Goal: Task Accomplishment & Management: Use online tool/utility

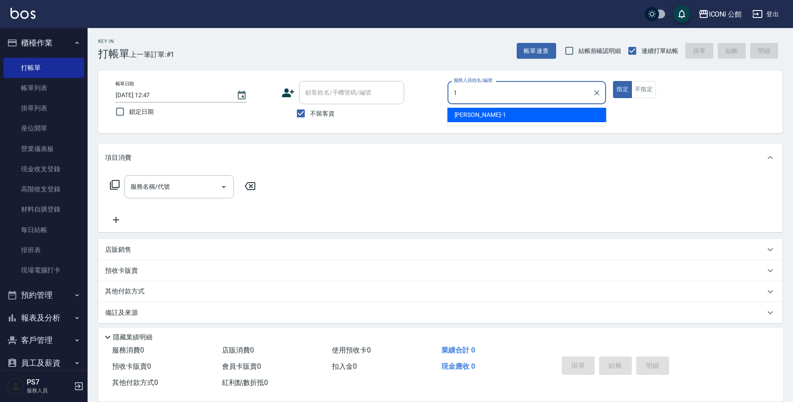
type input "[PERSON_NAME]-1"
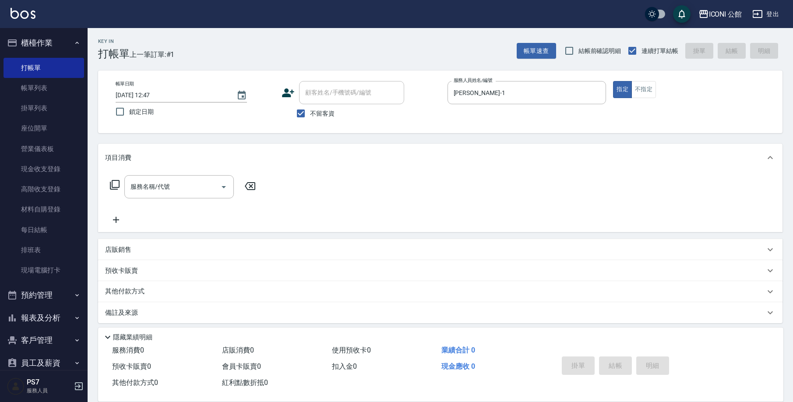
type button "true"
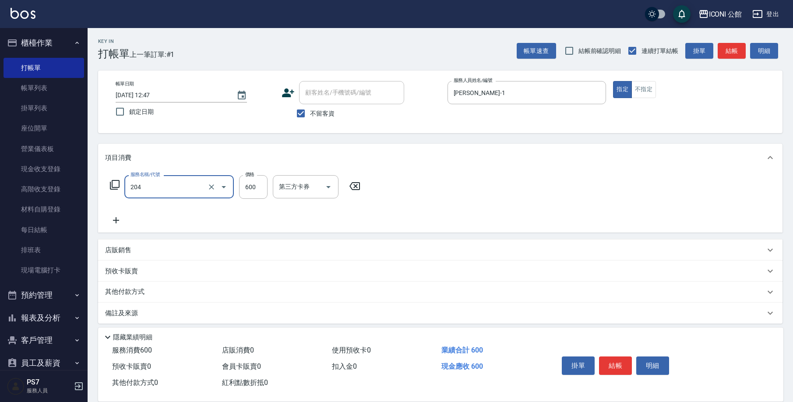
type input "指定洗+剪(204)"
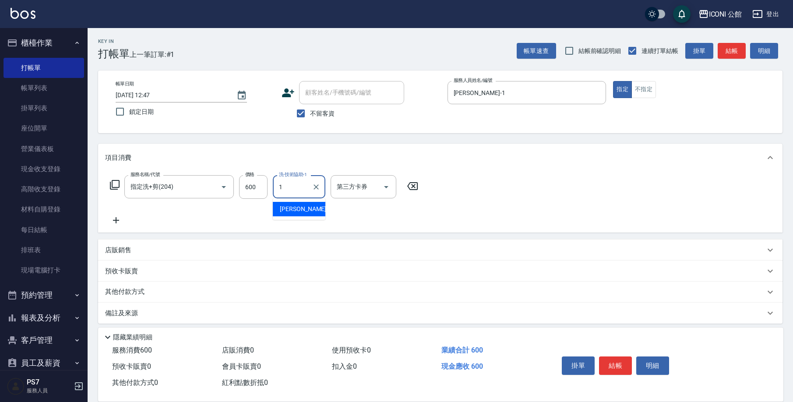
type input "[PERSON_NAME]-1"
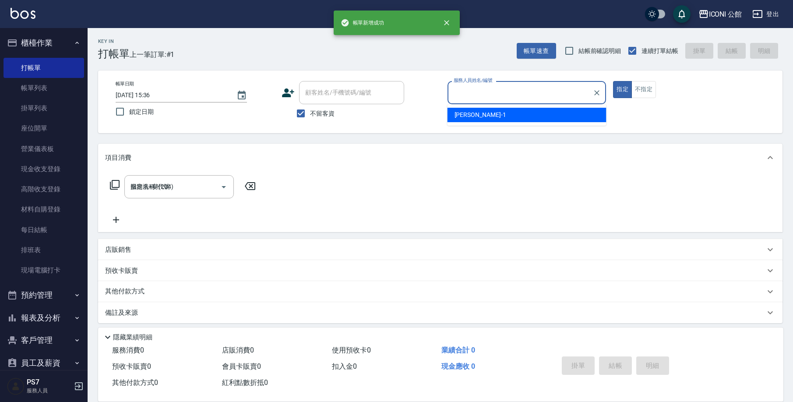
type input "2025/09/20 15:36"
type input "1"
type input "[PERSON_NAME]-1"
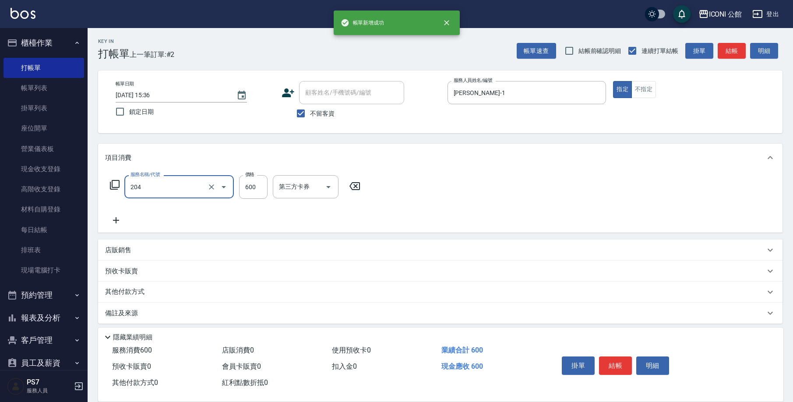
type input "指定洗+剪(204)"
type input "[PERSON_NAME]-1"
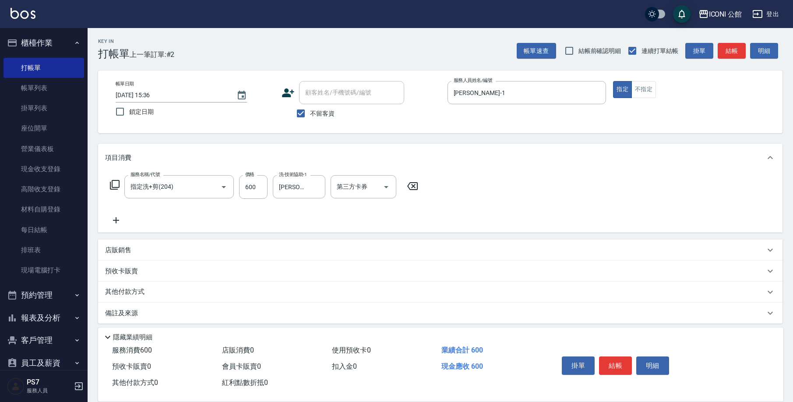
click at [127, 288] on p "其他付款方式" at bounding box center [127, 292] width 44 height 10
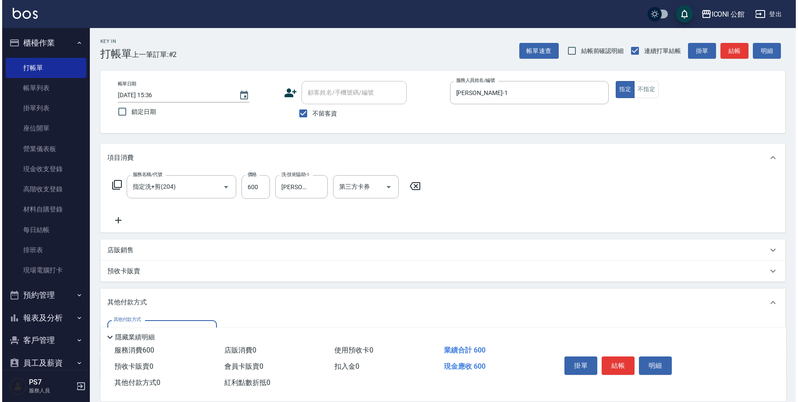
scroll to position [60, 0]
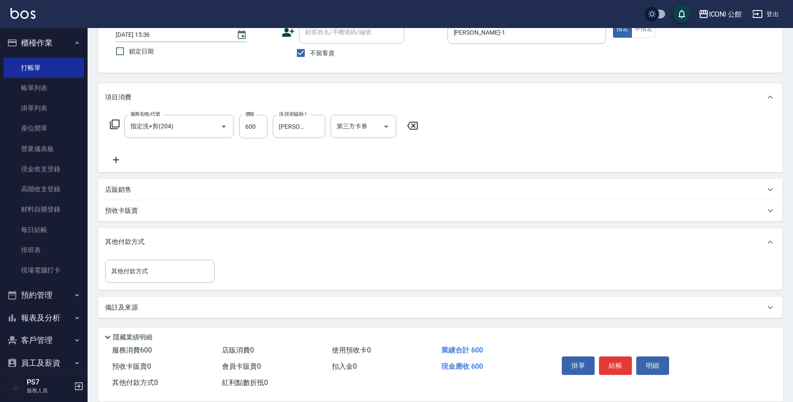
click at [131, 189] on p "店販銷售" at bounding box center [118, 189] width 26 height 9
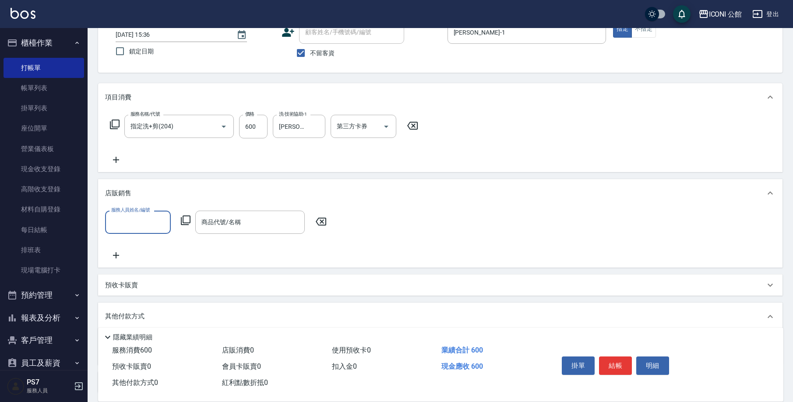
click at [127, 222] on input "服務人員姓名/編號" at bounding box center [138, 222] width 58 height 15
type input "[PERSON_NAME]-1"
click at [250, 223] on input "商品代號/名稱" at bounding box center [250, 222] width 102 height 15
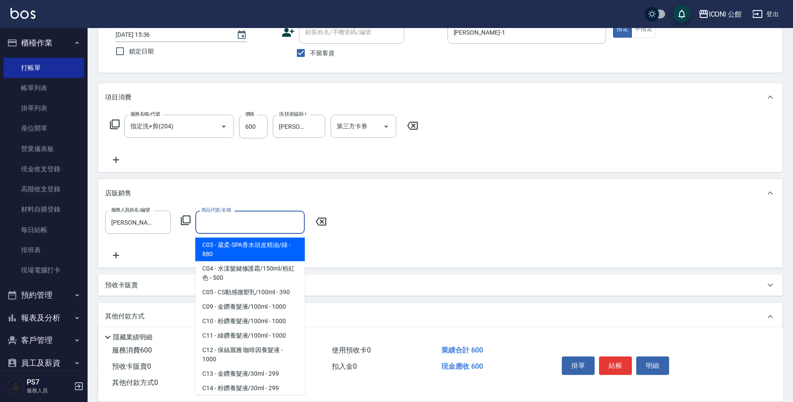
click at [190, 219] on icon at bounding box center [186, 221] width 10 height 10
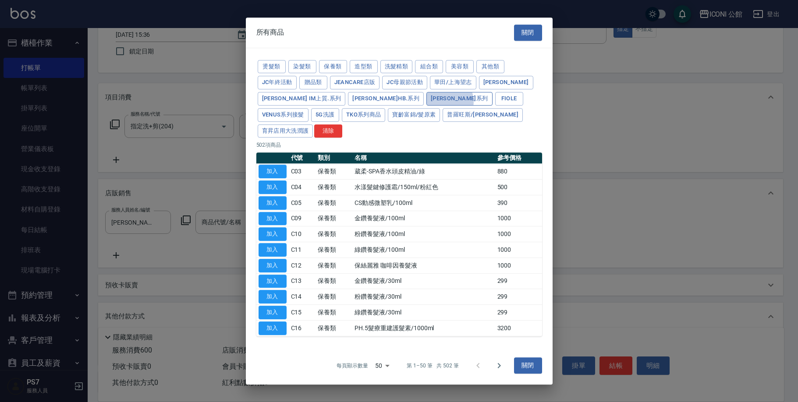
click at [426, 106] on button "娜普菈 N.系列" at bounding box center [459, 99] width 66 height 14
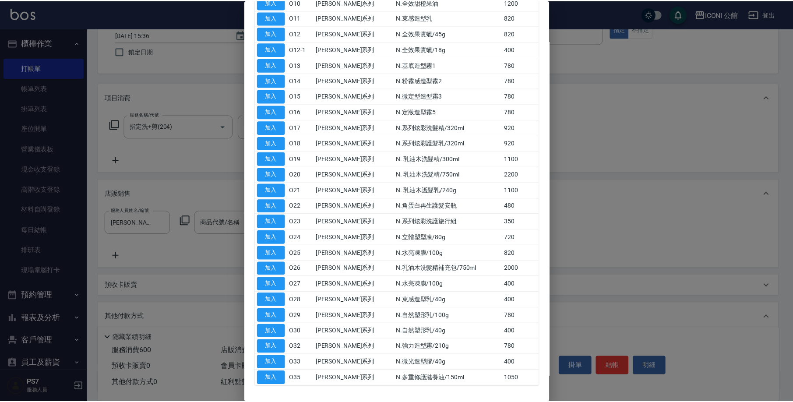
scroll to position [189, 0]
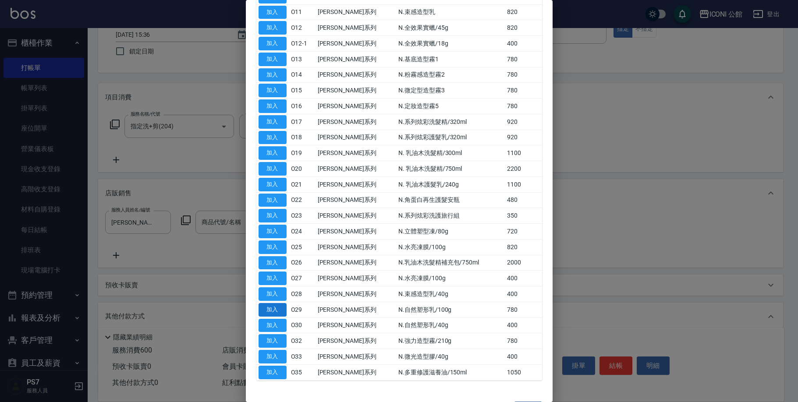
click at [268, 303] on button "加入" at bounding box center [272, 310] width 28 height 14
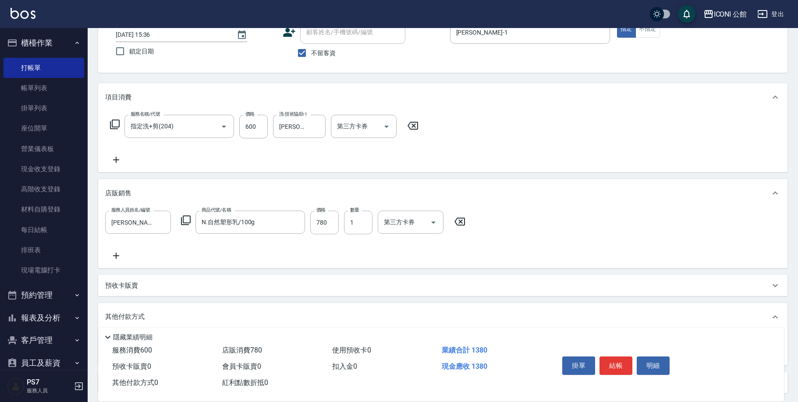
type input "N.自然塑形乳/100g"
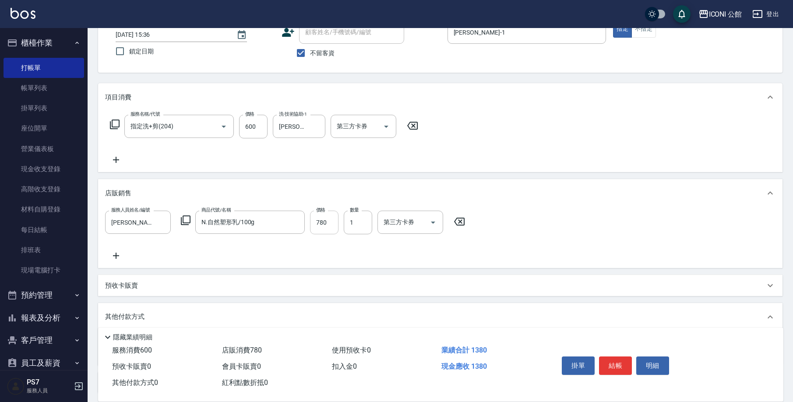
drag, startPoint x: 308, startPoint y: 223, endPoint x: 316, endPoint y: 223, distance: 7.9
click at [309, 223] on div "服務人員姓名/編號 Kevin-1 服務人員姓名/編號 商品代號/名稱 N.自然塑形乳/100g 商品代號/名稱 價格 780 價格 數量 1 數量 第三方卡…" at bounding box center [287, 223] width 365 height 24
click at [329, 220] on input "780" at bounding box center [324, 223] width 28 height 24
type input "700"
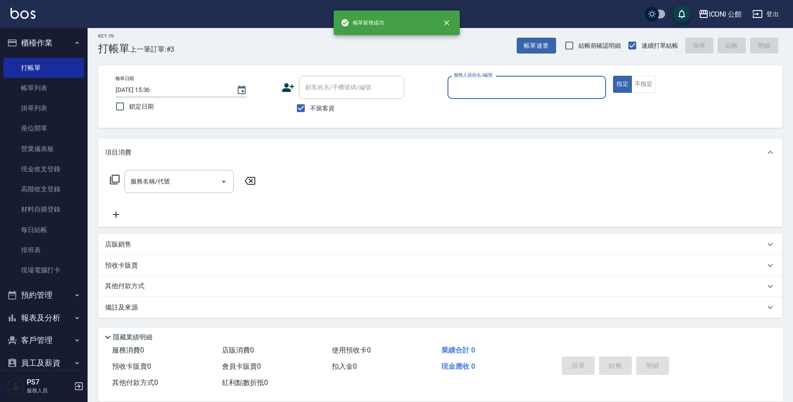
scroll to position [5, 0]
type input "[PERSON_NAME]-1"
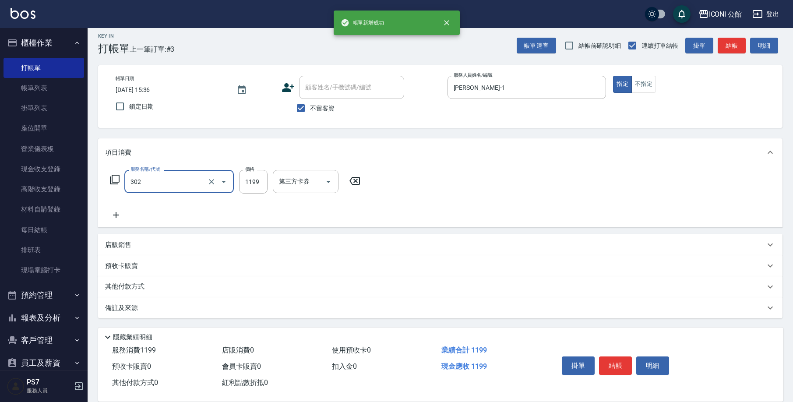
type input "設計燙髮(302)"
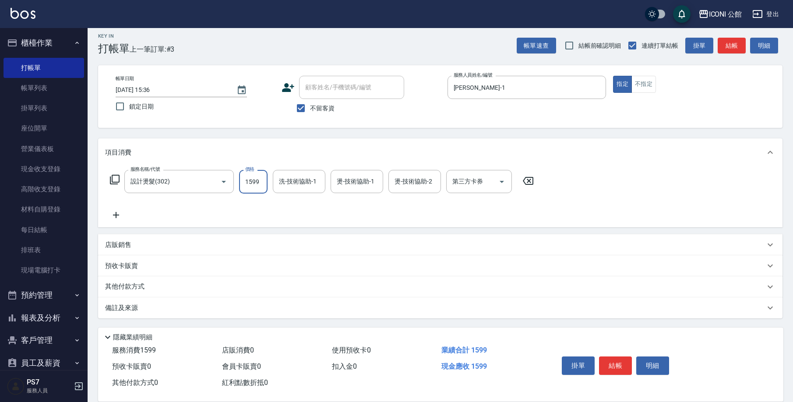
type input "1599"
type input "[PERSON_NAME]-1"
click at [158, 244] on div "店販銷售" at bounding box center [435, 244] width 660 height 9
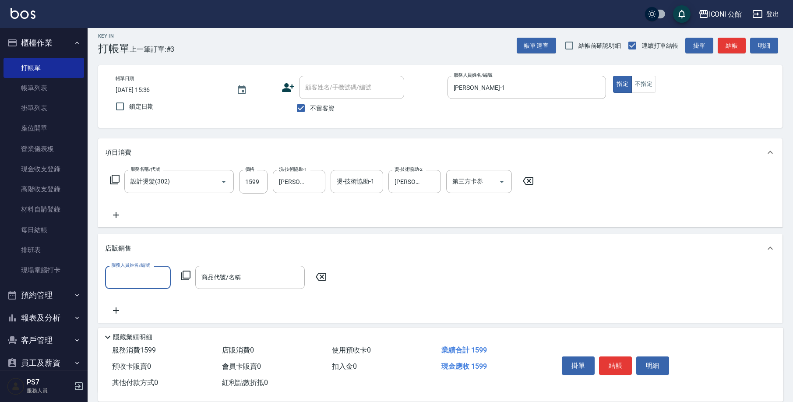
click at [131, 284] on input "服務人員姓名/編號" at bounding box center [138, 277] width 58 height 15
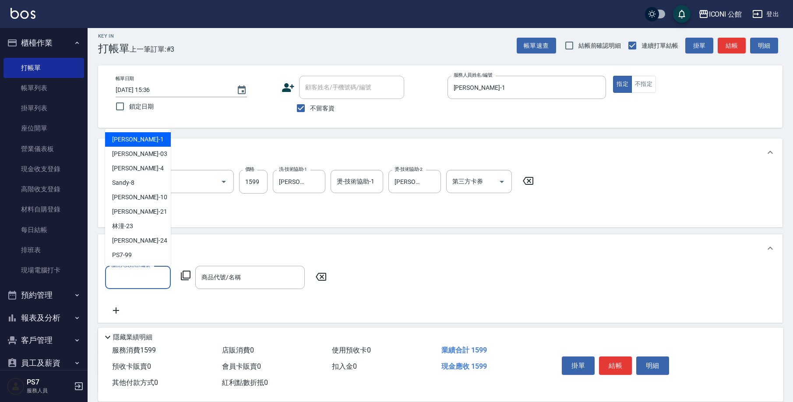
click at [138, 145] on div "Kevin -1" at bounding box center [138, 139] width 66 height 14
type input "[PERSON_NAME]-1"
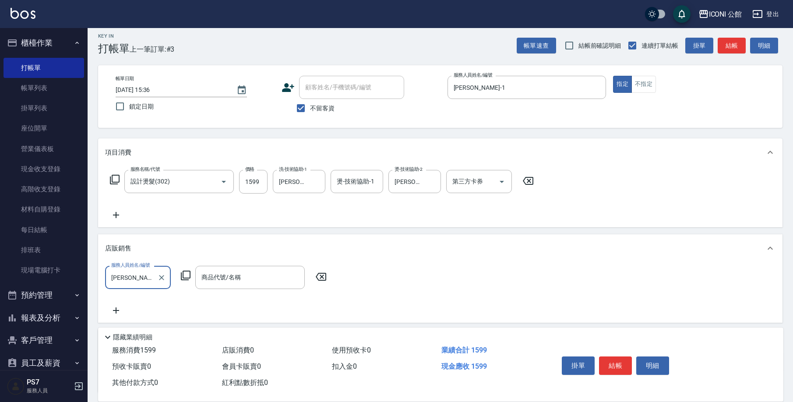
click at [204, 275] on div "商品代號/名稱 商品代號/名稱" at bounding box center [250, 277] width 110 height 23
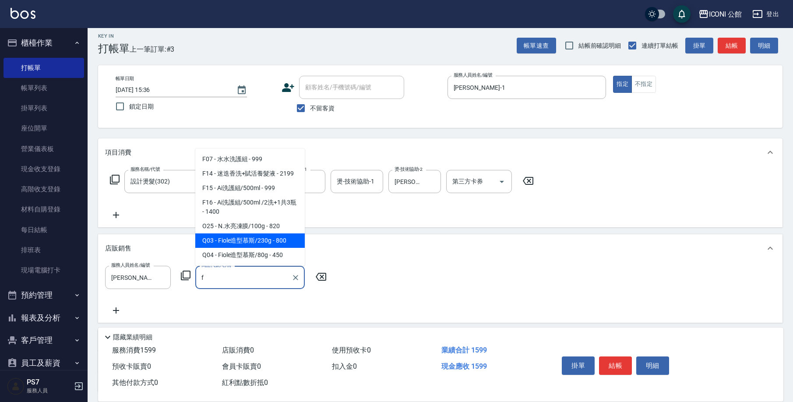
click at [235, 246] on span "Q03 - Fiole造型慕斯/230g - 800" at bounding box center [250, 240] width 110 height 14
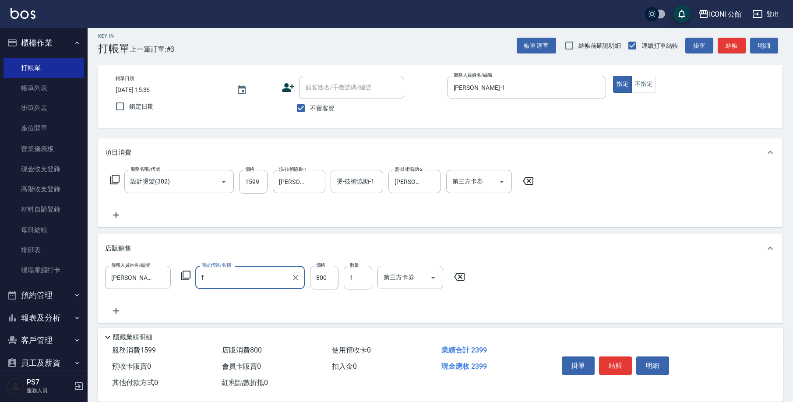
type input "Fiole造型慕斯/230g"
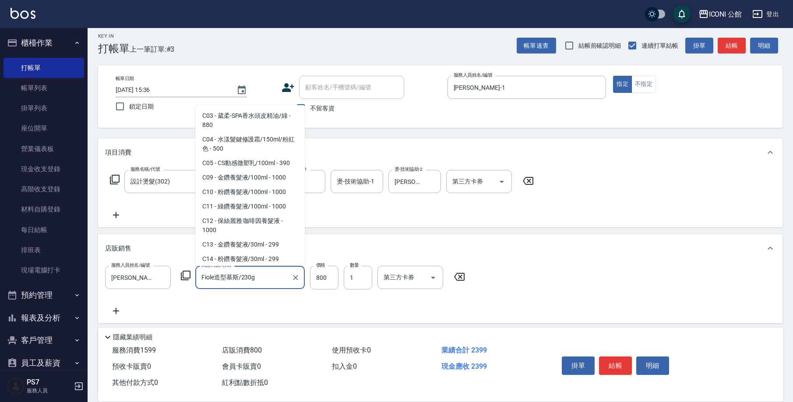
click at [259, 281] on input "Fiole造型慕斯/230g" at bounding box center [243, 277] width 88 height 15
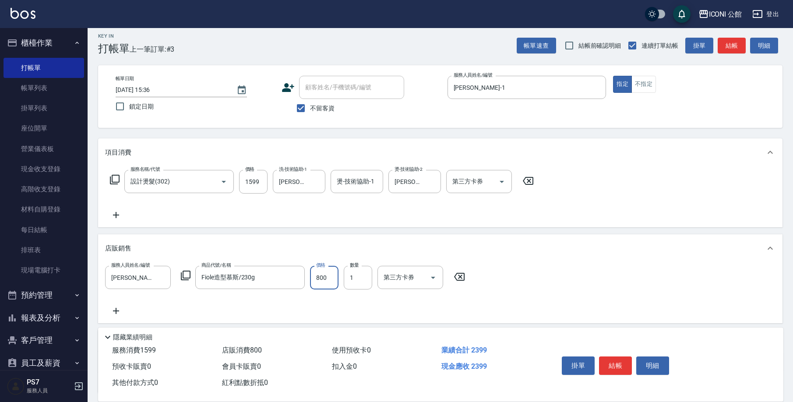
click at [323, 280] on input "800" at bounding box center [324, 278] width 28 height 24
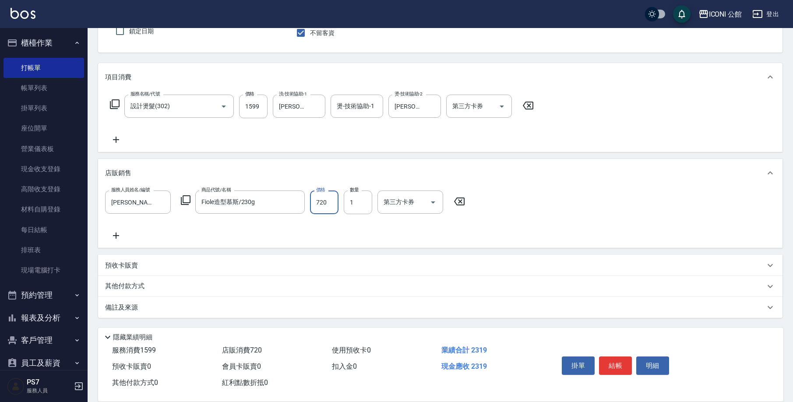
type input "720"
click at [122, 295] on div "其他付款方式" at bounding box center [440, 286] width 685 height 21
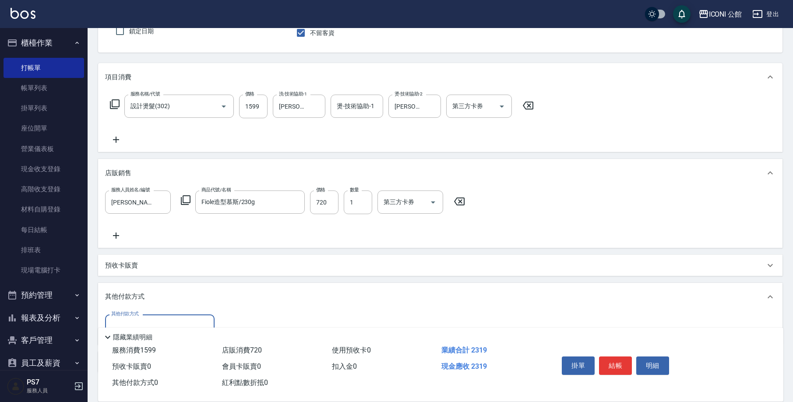
scroll to position [135, 0]
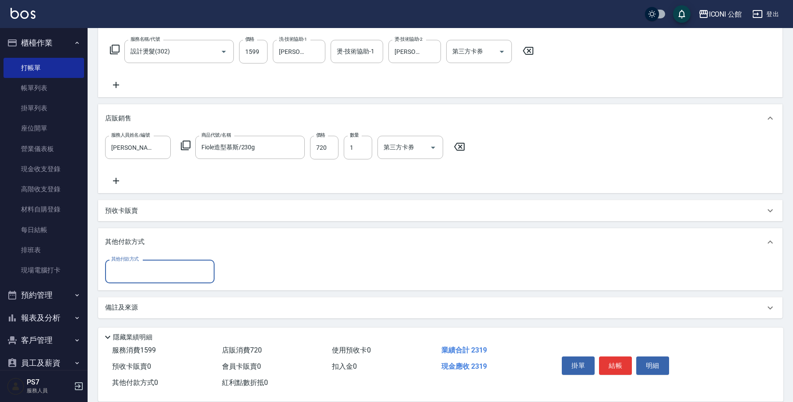
click at [132, 261] on label "其他付款方式" at bounding box center [125, 259] width 28 height 7
click at [132, 264] on input "其他付款方式" at bounding box center [160, 271] width 102 height 15
click at [152, 273] on input "其他付款方式" at bounding box center [160, 271] width 102 height 15
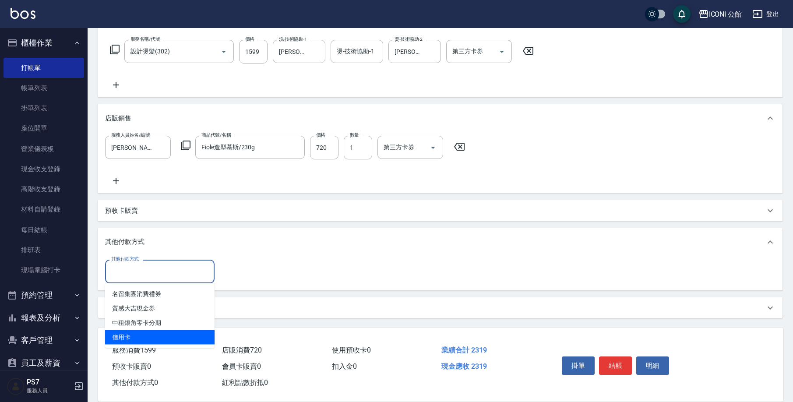
click at [165, 334] on span "信用卡" at bounding box center [160, 337] width 110 height 14
type input "信用卡"
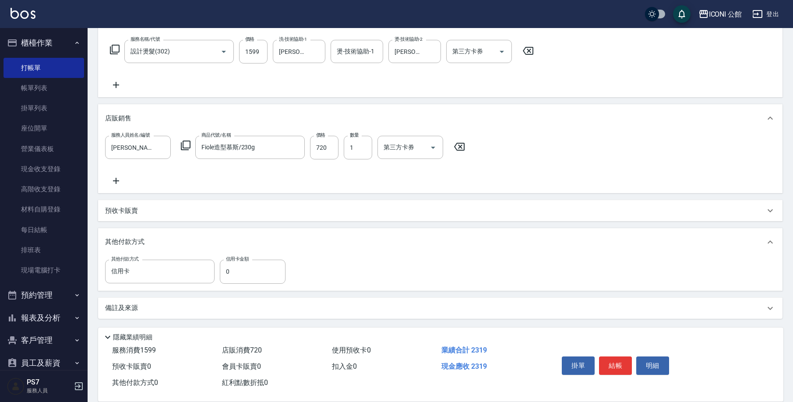
click at [241, 286] on div "其他付款方式 信用卡 其他付款方式 信用卡金額 0 信用卡金額" at bounding box center [440, 273] width 685 height 34
click at [238, 273] on input "0" at bounding box center [253, 272] width 66 height 24
type input "2319"
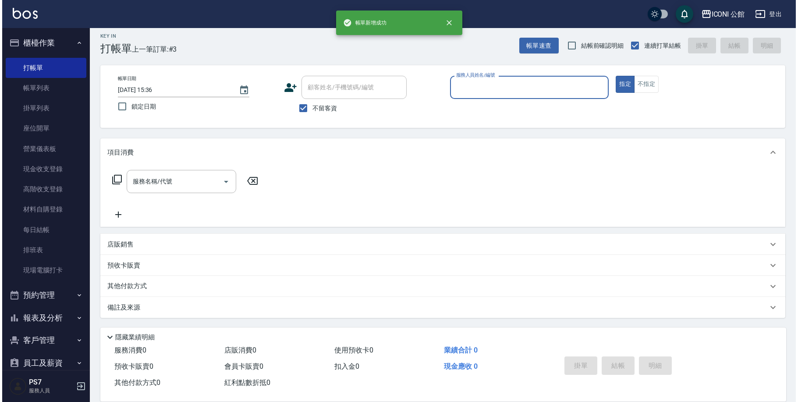
scroll to position [0, 0]
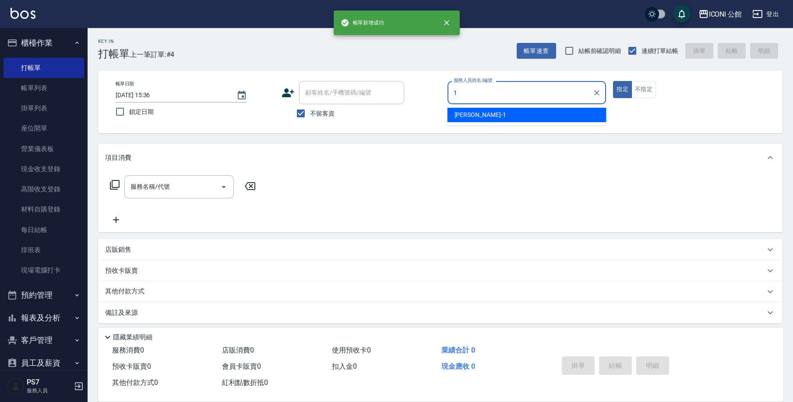
type input "[PERSON_NAME]-1"
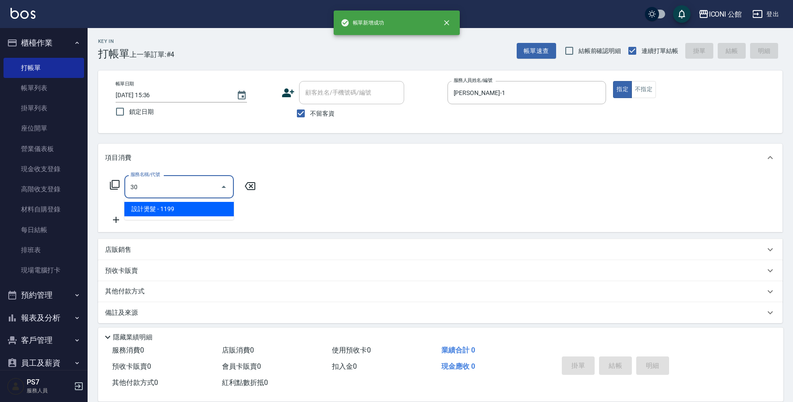
type input "3"
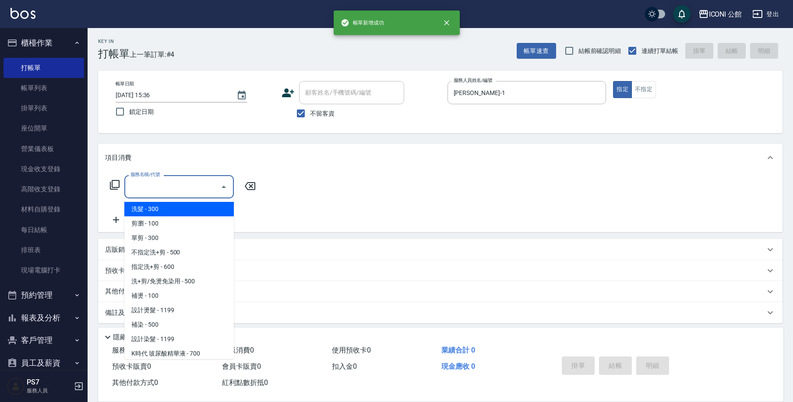
type input "洗髮(101)"
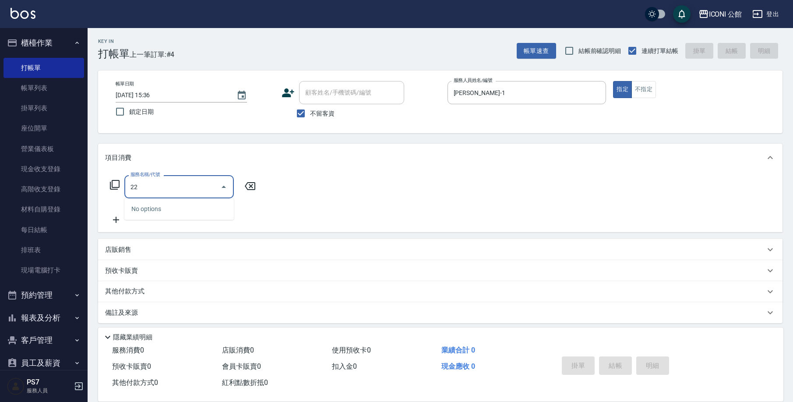
type input "2"
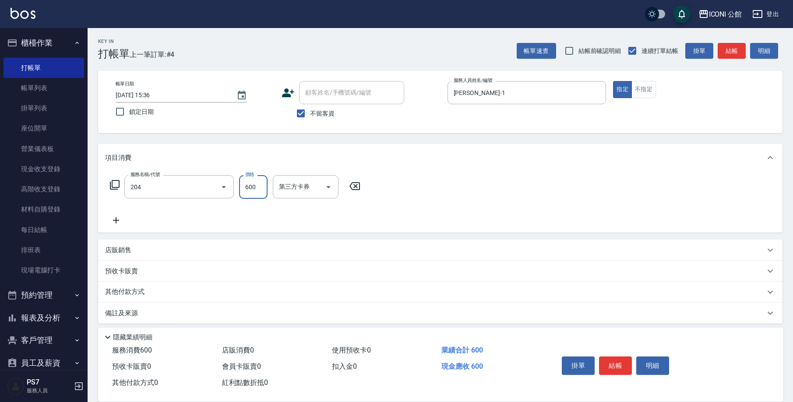
type input "指定洗+剪(204)"
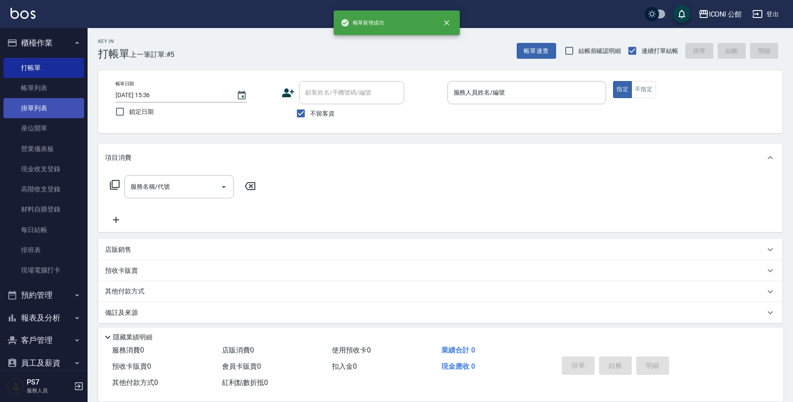
drag, startPoint x: 37, startPoint y: 92, endPoint x: 43, endPoint y: 100, distance: 10.3
click at [43, 100] on ul "打帳單 帳單列表 掛單列表 座位開單 營業儀表板 現金收支登錄 高階收支登錄 材料自購登錄 每日結帳 排班表 現場電腦打卡" at bounding box center [44, 169] width 81 height 230
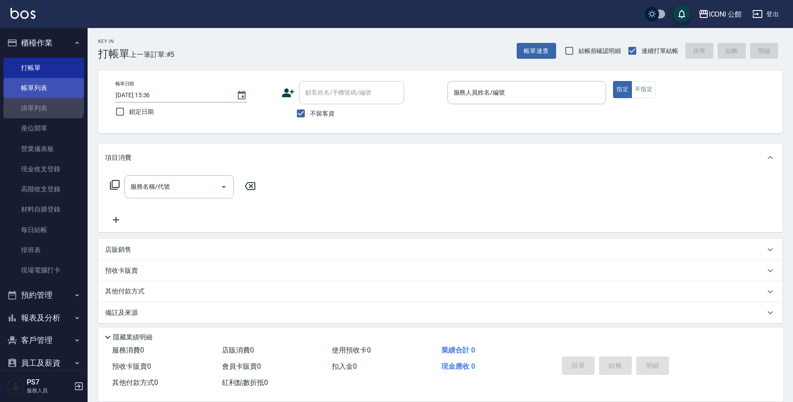
drag, startPoint x: 42, startPoint y: 99, endPoint x: 42, endPoint y: 92, distance: 7.5
click at [42, 98] on link "掛單列表" at bounding box center [44, 108] width 81 height 20
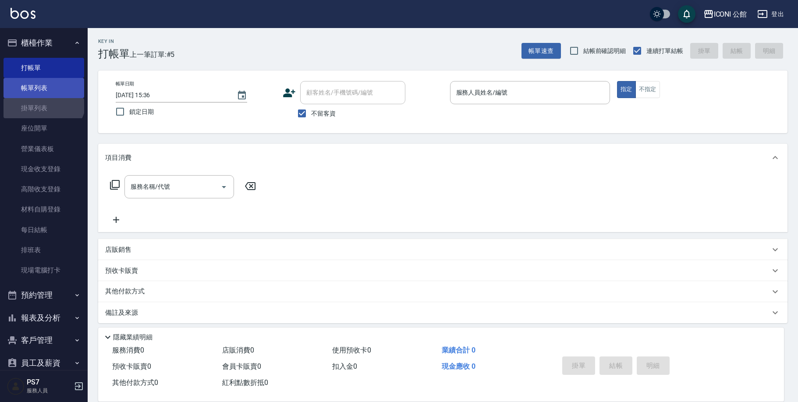
click at [42, 92] on link "帳單列表" at bounding box center [44, 88] width 81 height 20
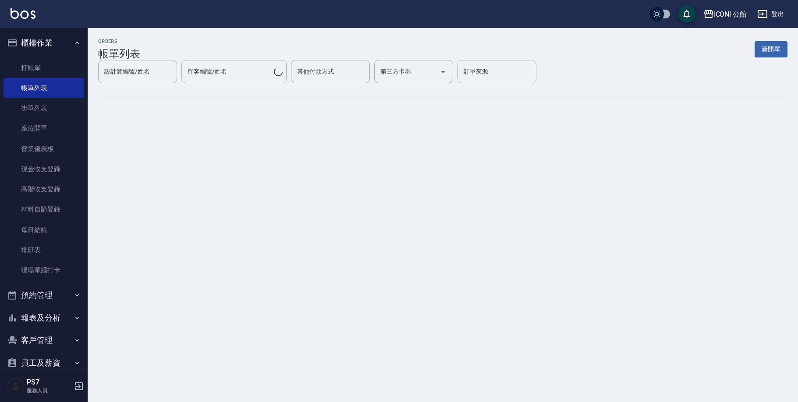
click at [42, 91] on link "帳單列表" at bounding box center [44, 88] width 81 height 20
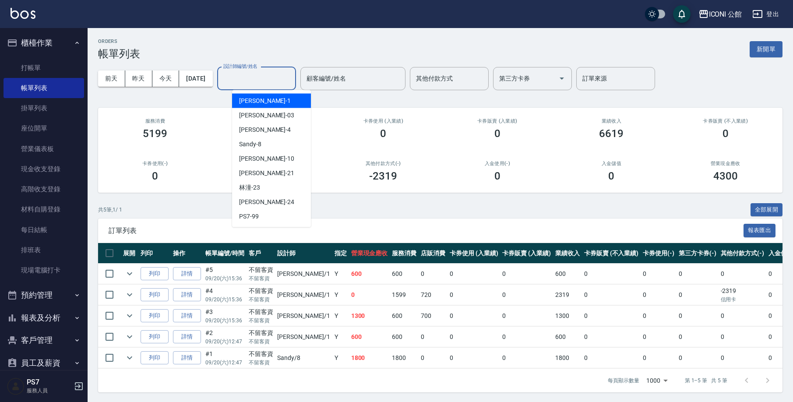
click at [251, 71] on div "設計師編號/姓名 設計師編號/姓名" at bounding box center [256, 78] width 79 height 23
type input "[PERSON_NAME]-1"
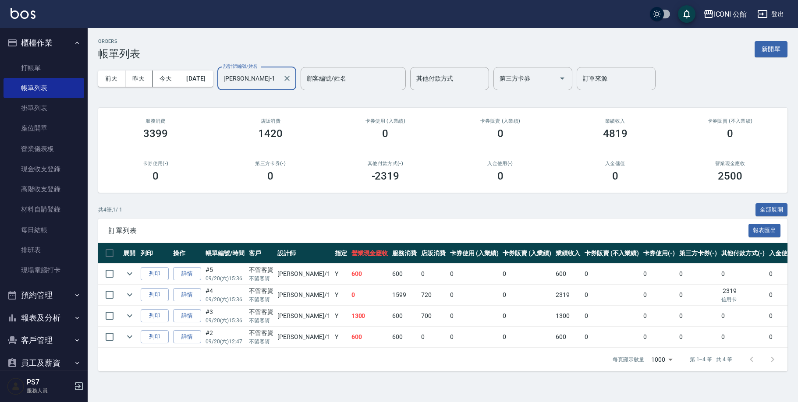
click at [41, 57] on ul "打帳單 帳單列表 掛單列表 座位開單 營業儀表板 現金收支登錄 高階收支登錄 材料自購登錄 每日結帳 排班表 現場電腦打卡" at bounding box center [44, 169] width 81 height 230
click at [45, 62] on link "打帳單" at bounding box center [44, 68] width 81 height 20
click at [46, 63] on link "打帳單" at bounding box center [44, 68] width 81 height 20
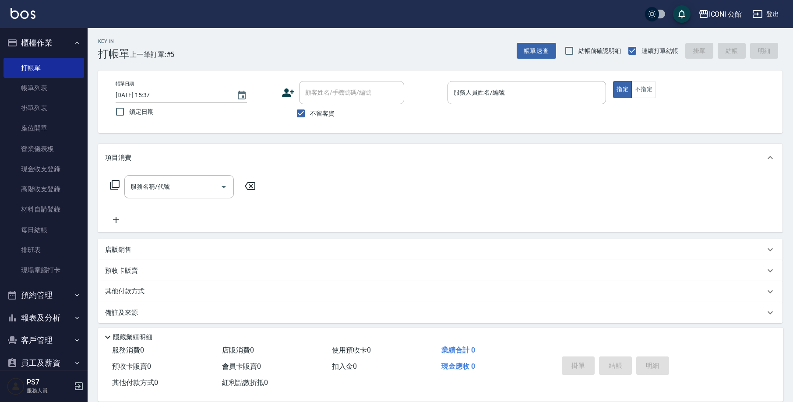
drag, startPoint x: 375, startPoint y: 65, endPoint x: 362, endPoint y: 54, distance: 16.8
click at [375, 64] on div "Key In 打帳單 上一筆訂單:#5 帳單速查 結帳前確認明細 連續打單結帳 掛單 結帳 明細 帳單日期 2025/09/20 15:37 鎖定日期 顧客姓…" at bounding box center [441, 217] width 706 height 379
drag, startPoint x: 49, startPoint y: 174, endPoint x: 57, endPoint y: 172, distance: 8.7
click at [49, 174] on link "現金收支登錄" at bounding box center [44, 169] width 81 height 20
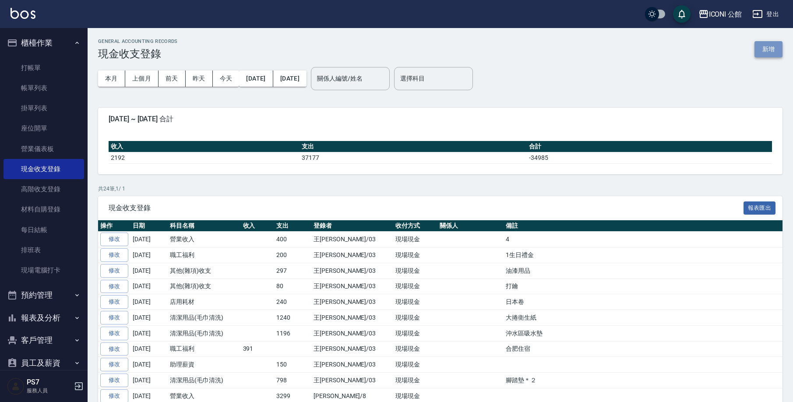
click at [769, 52] on button "新增" at bounding box center [769, 49] width 28 height 16
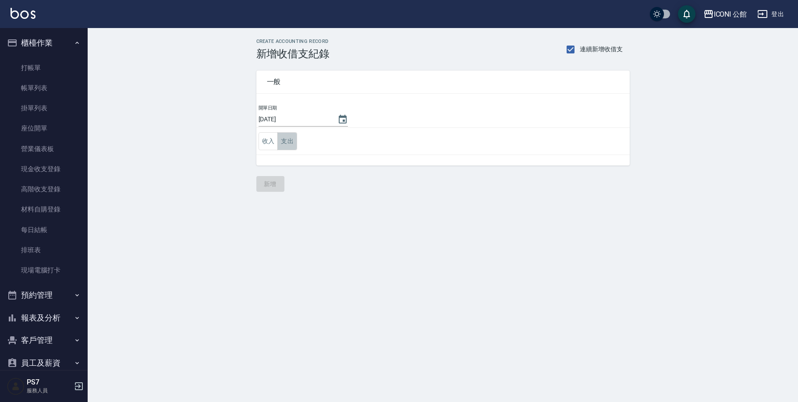
click at [290, 142] on button "支出" at bounding box center [287, 141] width 20 height 18
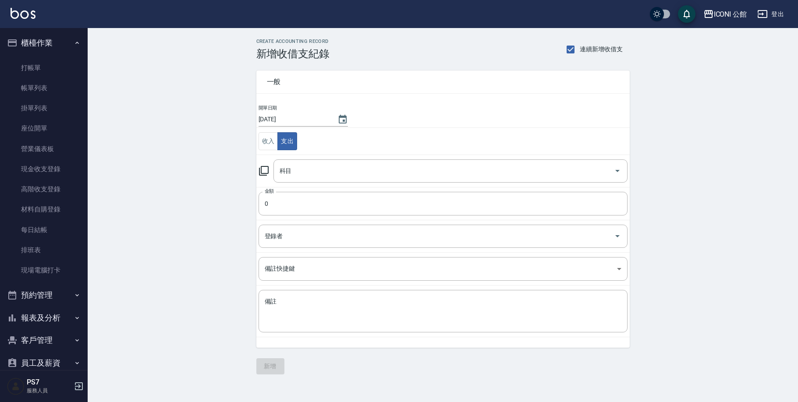
click at [262, 168] on icon at bounding box center [263, 171] width 11 height 11
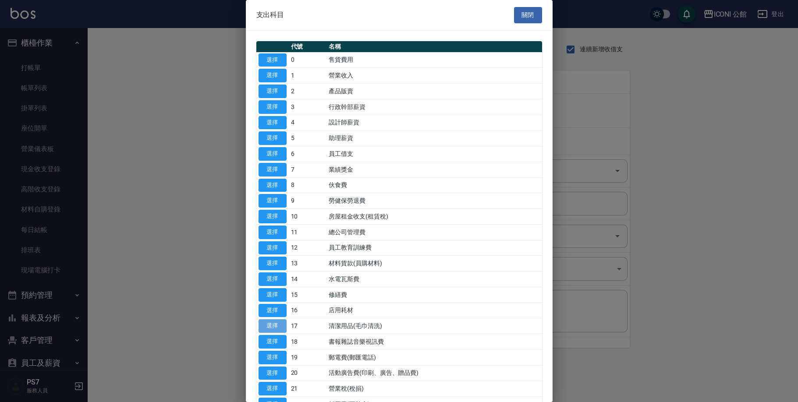
click at [280, 321] on button "選擇" at bounding box center [272, 326] width 28 height 14
type input "17 清潔用品(毛巾清洗)"
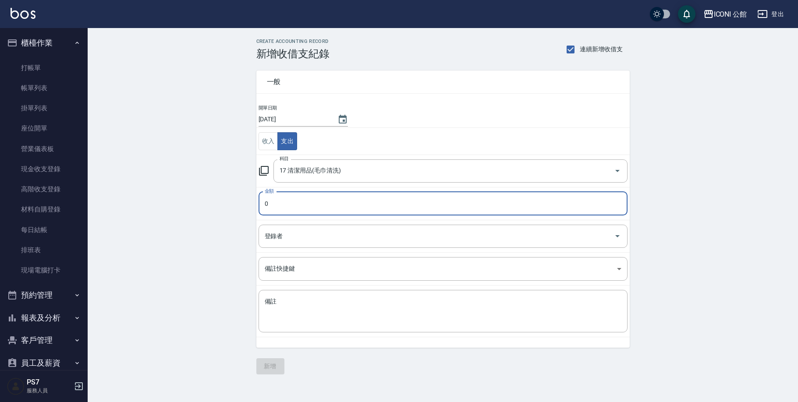
click at [297, 198] on input "0" at bounding box center [442, 204] width 369 height 24
type input "1920"
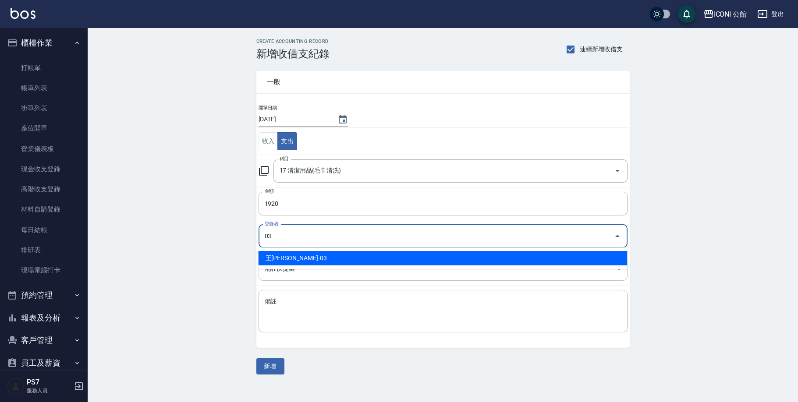
type input "王Lisa-03"
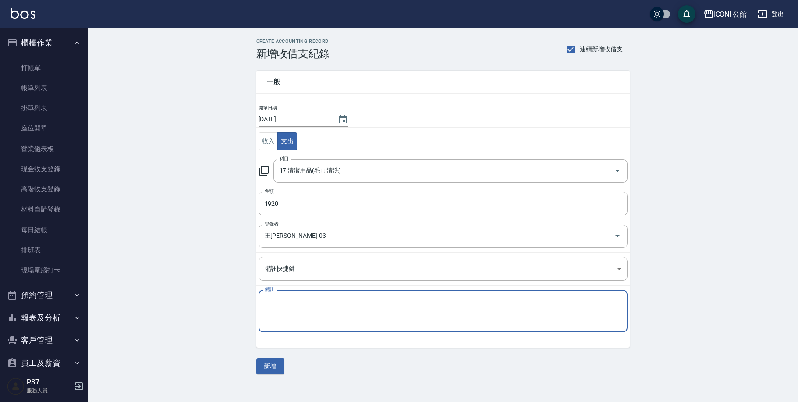
click at [316, 311] on textarea "備註" at bounding box center [443, 311] width 357 height 28
type textarea "拖把＊１２"
click at [260, 368] on button "新增" at bounding box center [270, 366] width 28 height 16
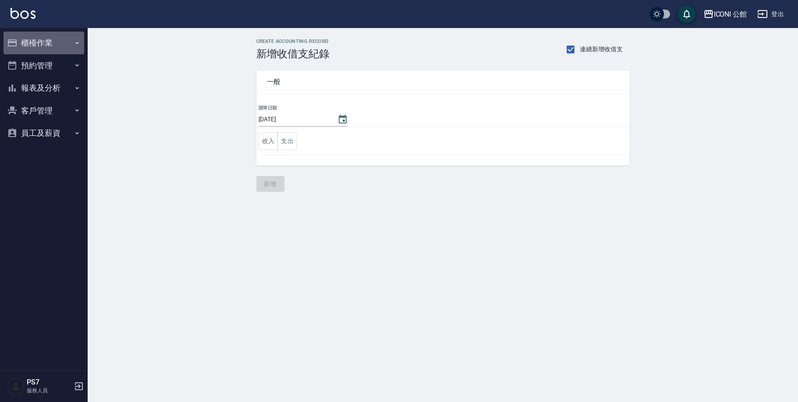
click at [35, 41] on button "櫃檯作業" at bounding box center [44, 43] width 81 height 23
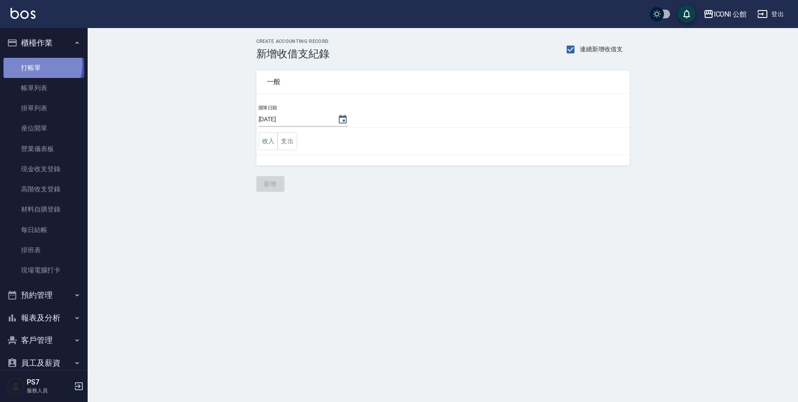
click at [38, 65] on link "打帳單" at bounding box center [44, 68] width 81 height 20
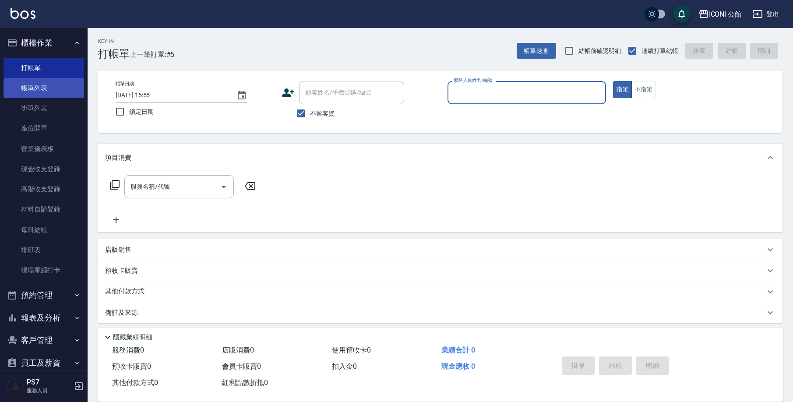
click at [60, 86] on link "帳單列表" at bounding box center [44, 88] width 81 height 20
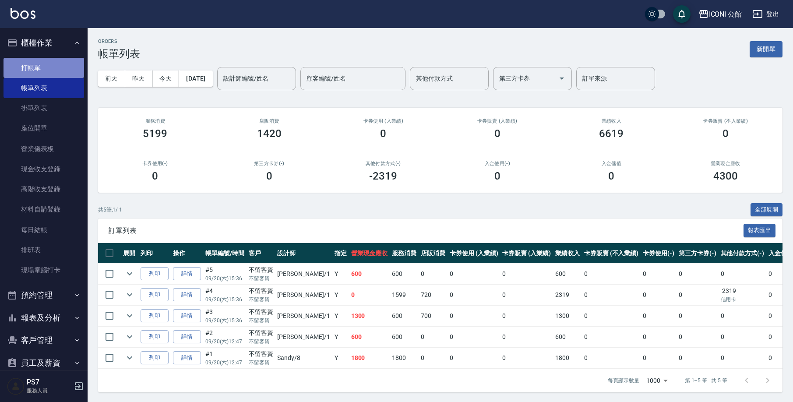
click at [53, 67] on link "打帳單" at bounding box center [44, 68] width 81 height 20
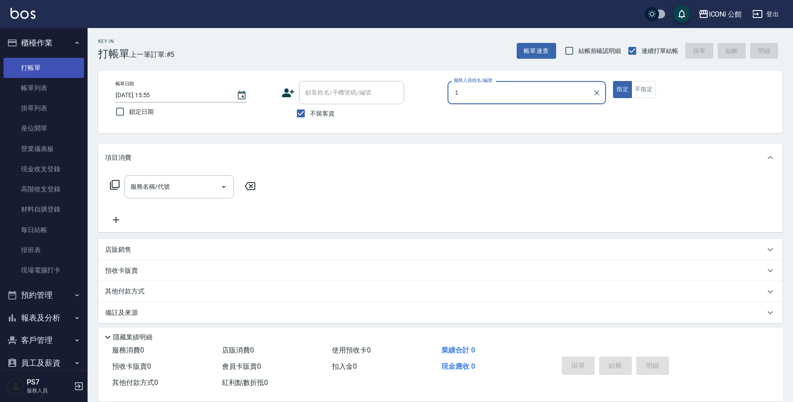
type input "１"
click at [622, 89] on button "指定" at bounding box center [622, 89] width 19 height 17
type button "true"
type input "０"
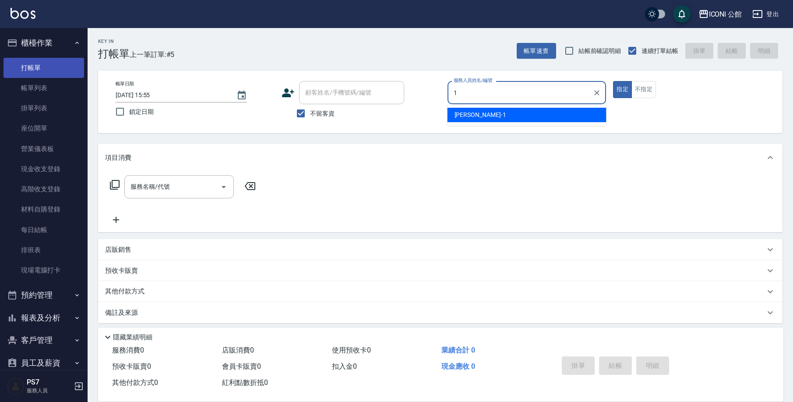
type input "[PERSON_NAME]-1"
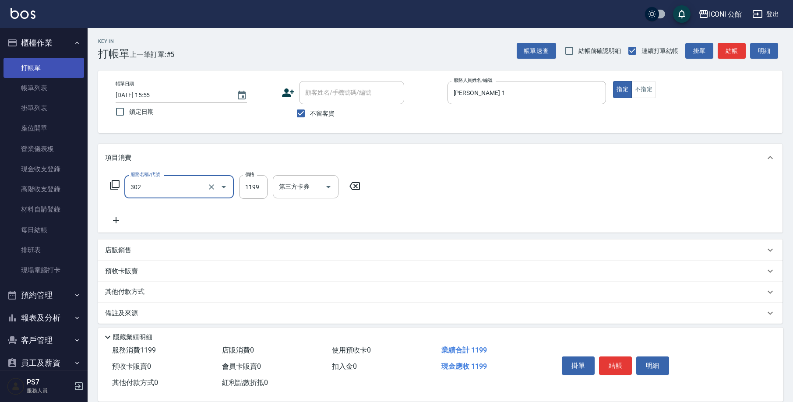
type input "設計燙髮(302)"
type input "1600"
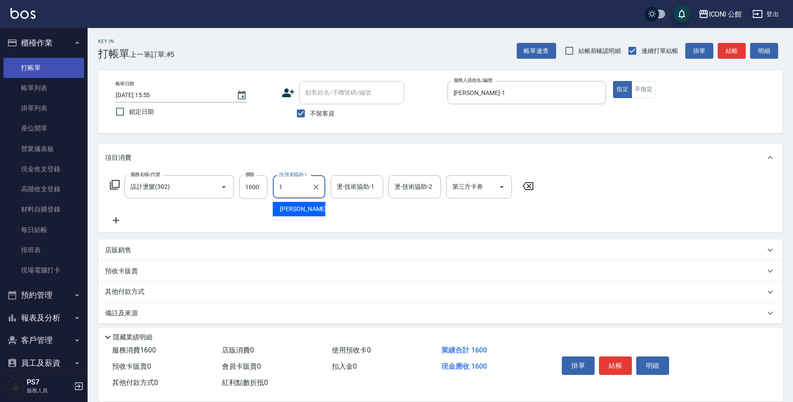
type input "[PERSON_NAME]-1"
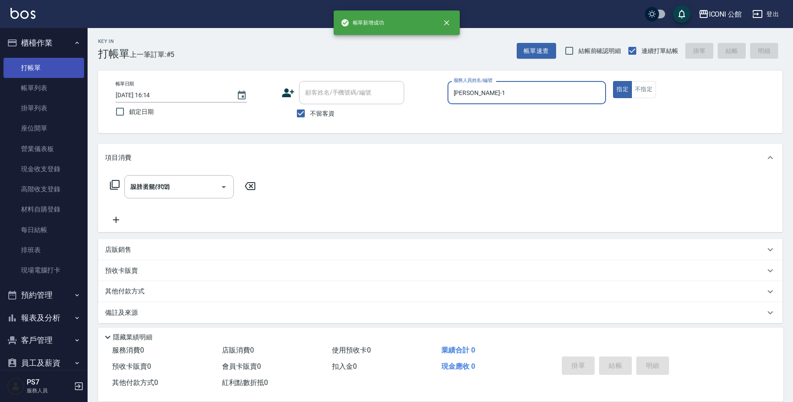
type input "[DATE] 16:14"
